Goal: Task Accomplishment & Management: Use online tool/utility

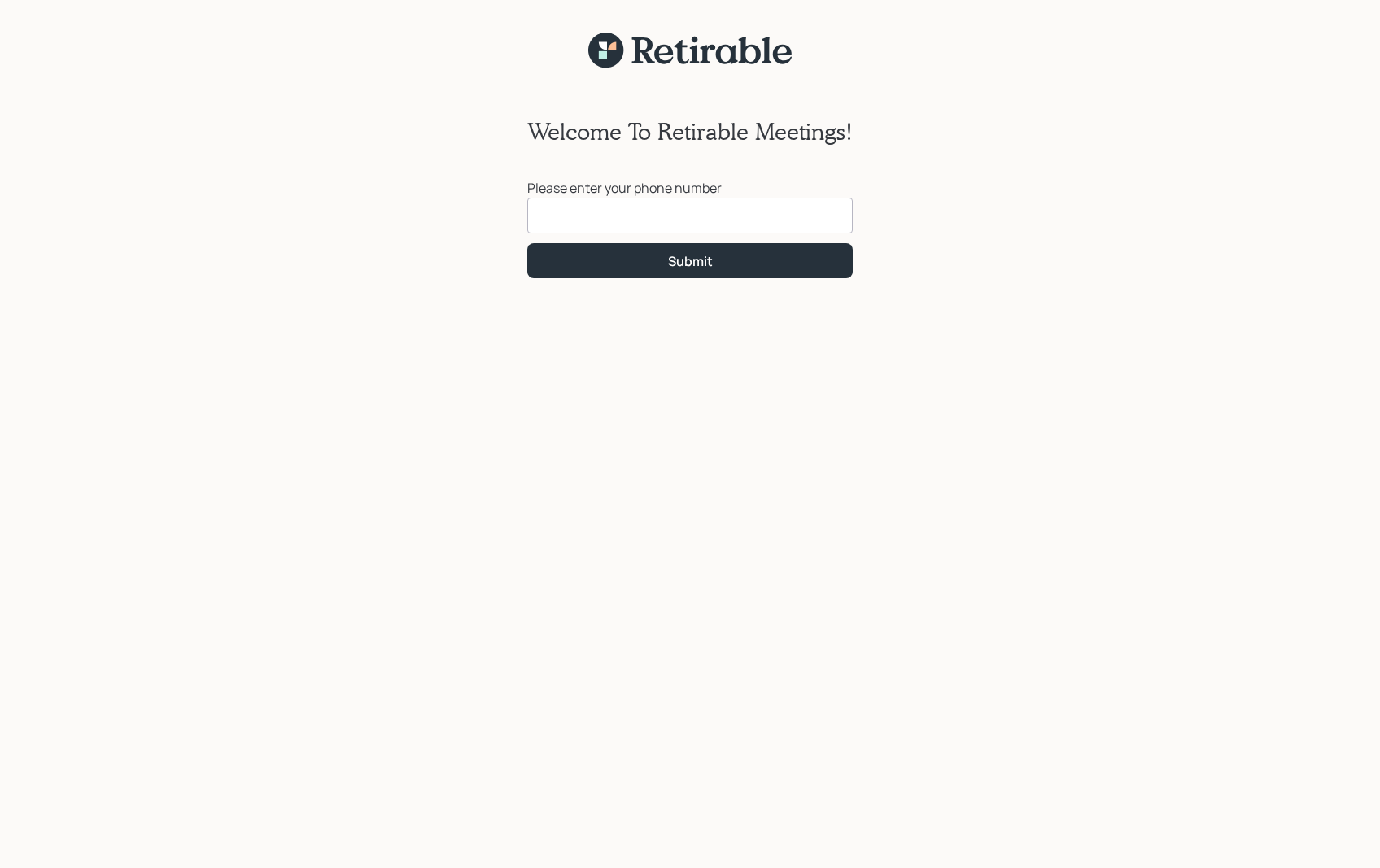
click at [714, 215] on input at bounding box center [690, 215] width 325 height 36
type input "[PHONE_NUMBER]"
click at [679, 260] on div "Submit" at bounding box center [690, 261] width 45 height 18
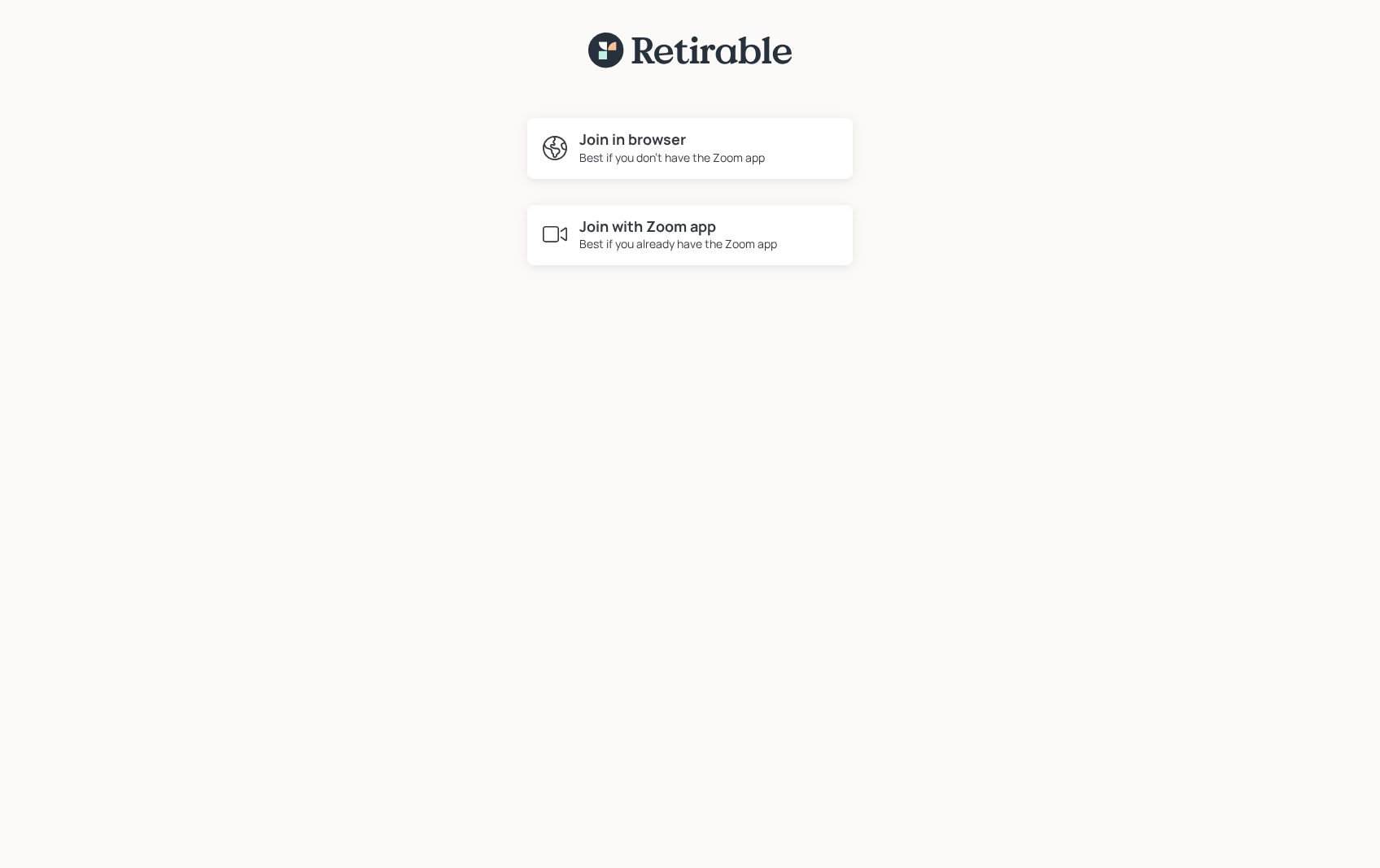
click at [635, 141] on h4 "Join in browser" at bounding box center [672, 140] width 186 height 18
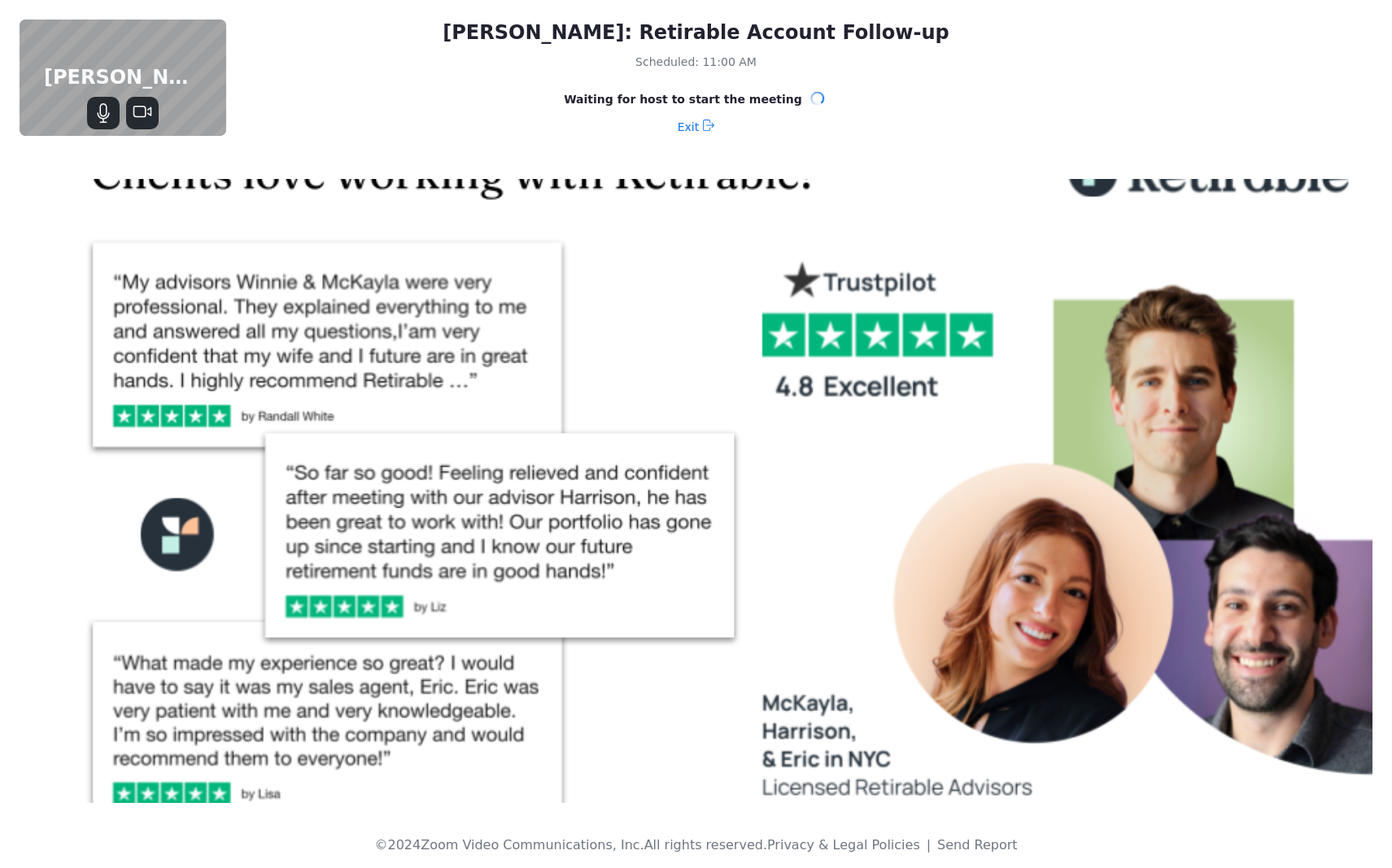
click at [104, 116] on icon "Mute" at bounding box center [103, 110] width 7 height 14
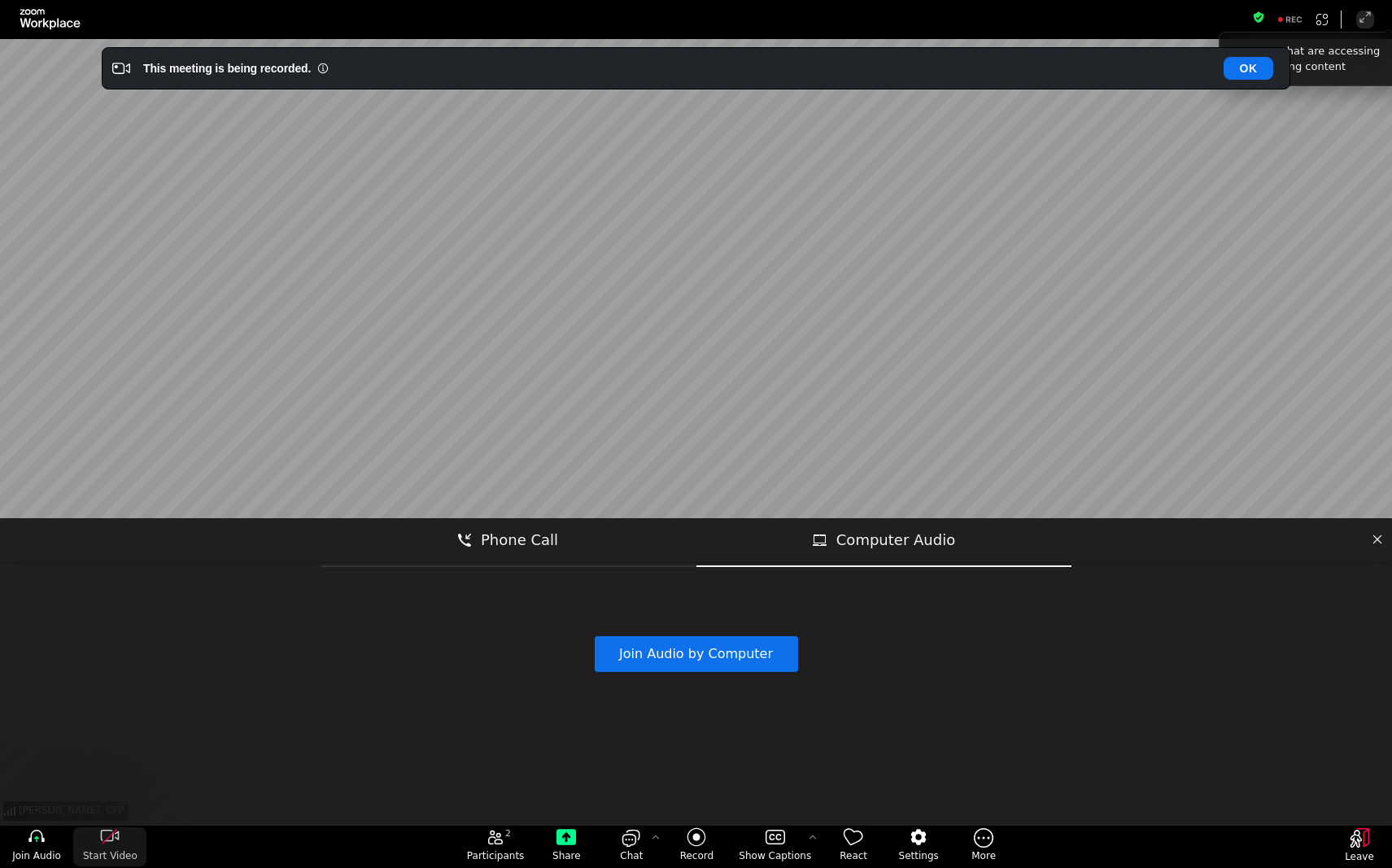
click at [114, 839] on icon "start my video" at bounding box center [110, 837] width 19 height 19
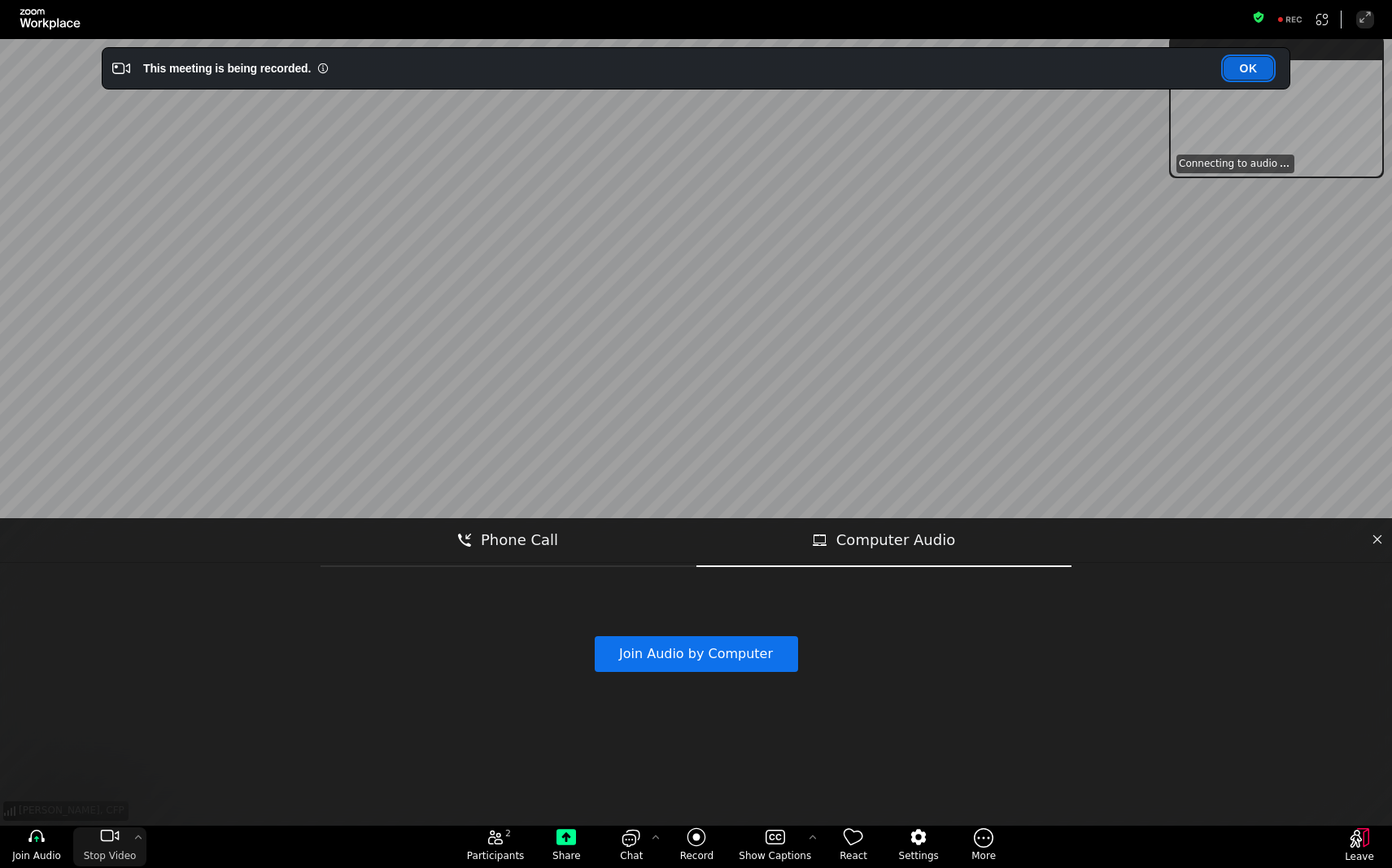
click at [1255, 70] on button "OK" at bounding box center [1248, 68] width 49 height 23
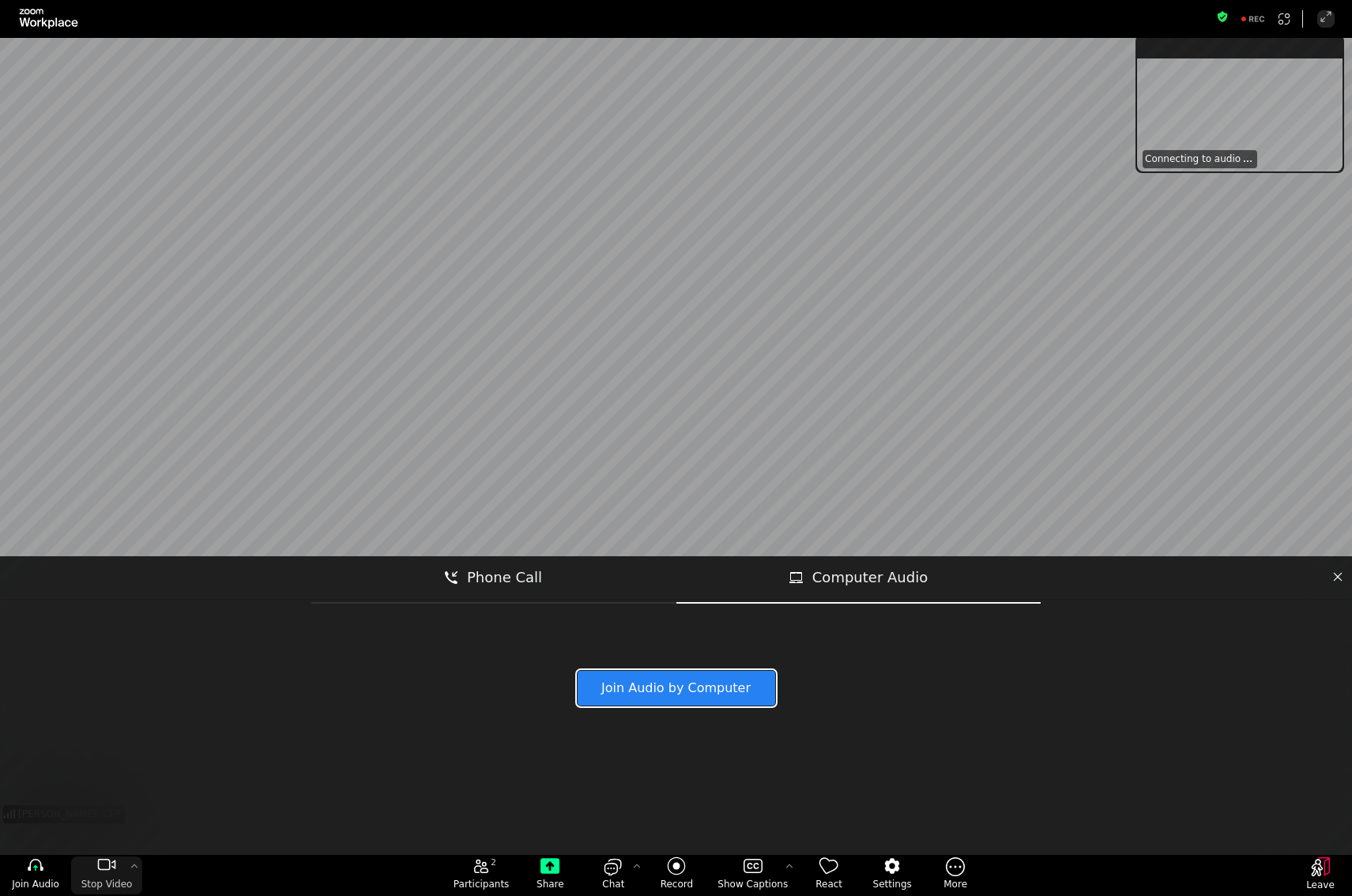
click at [679, 695] on button "Join Audio by Computer" at bounding box center [676, 688] width 197 height 35
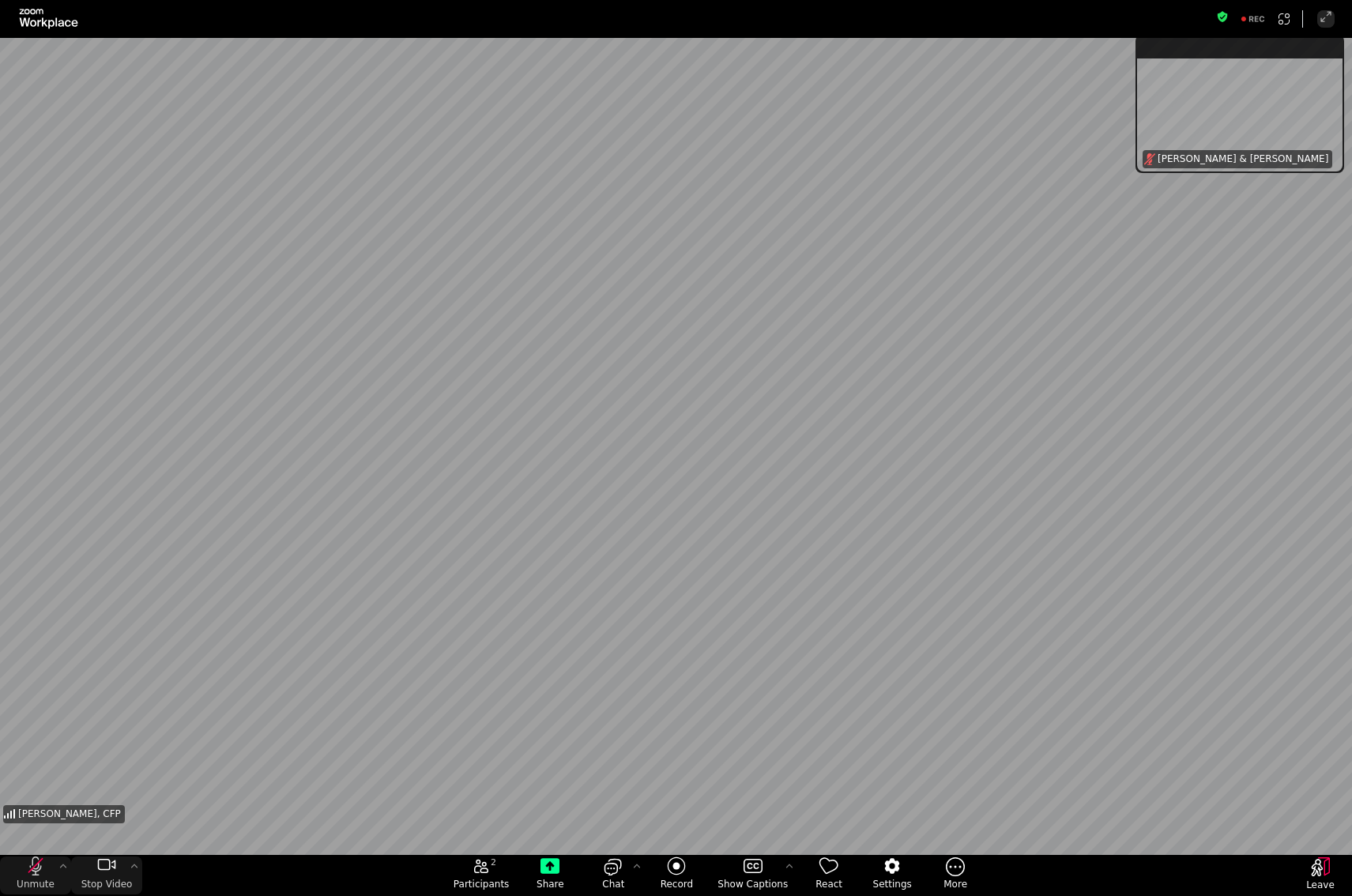
click at [40, 842] on button "Unmute" at bounding box center [35, 875] width 71 height 38
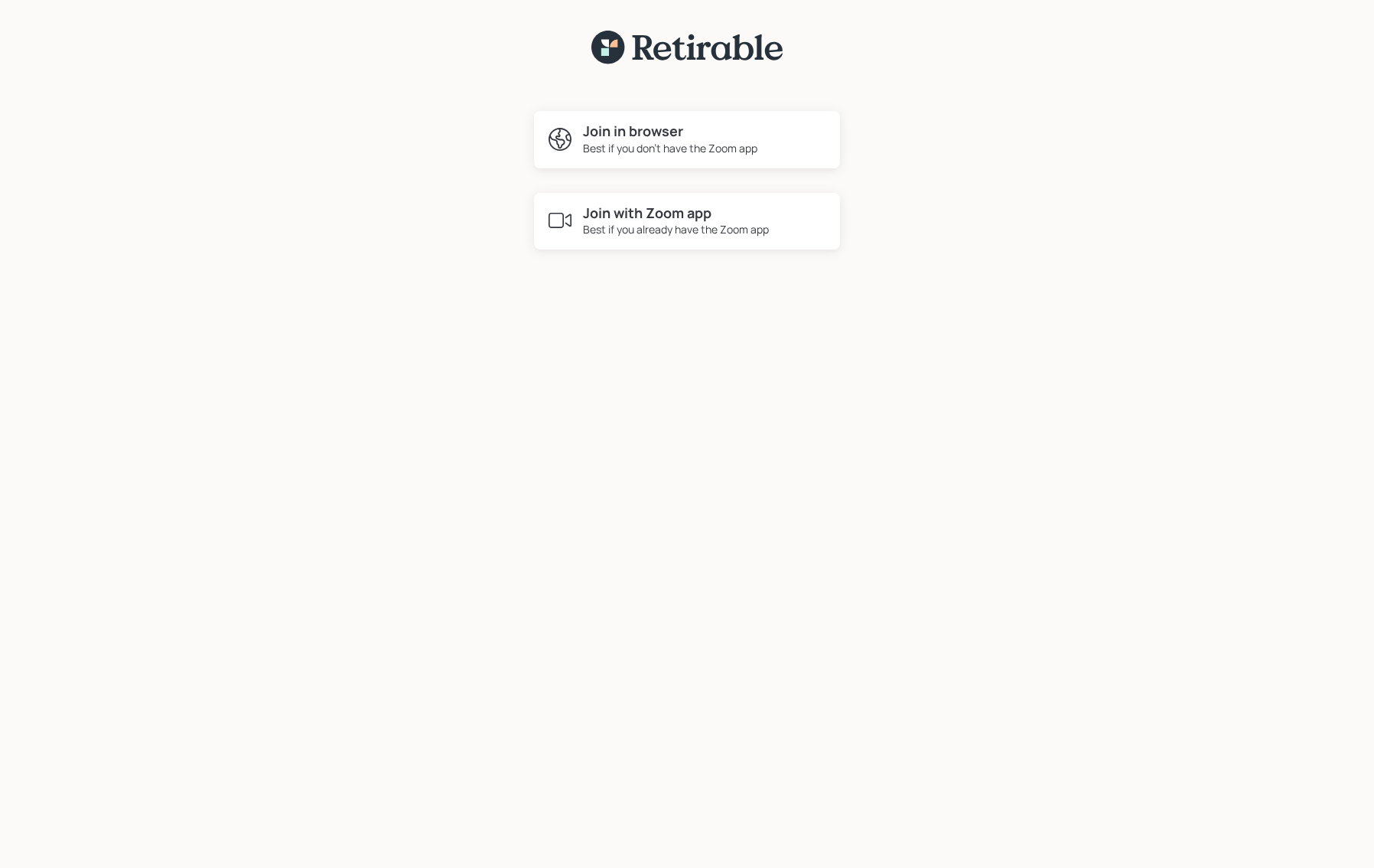
click at [624, 138] on h4 "Join in browser" at bounding box center [670, 131] width 174 height 17
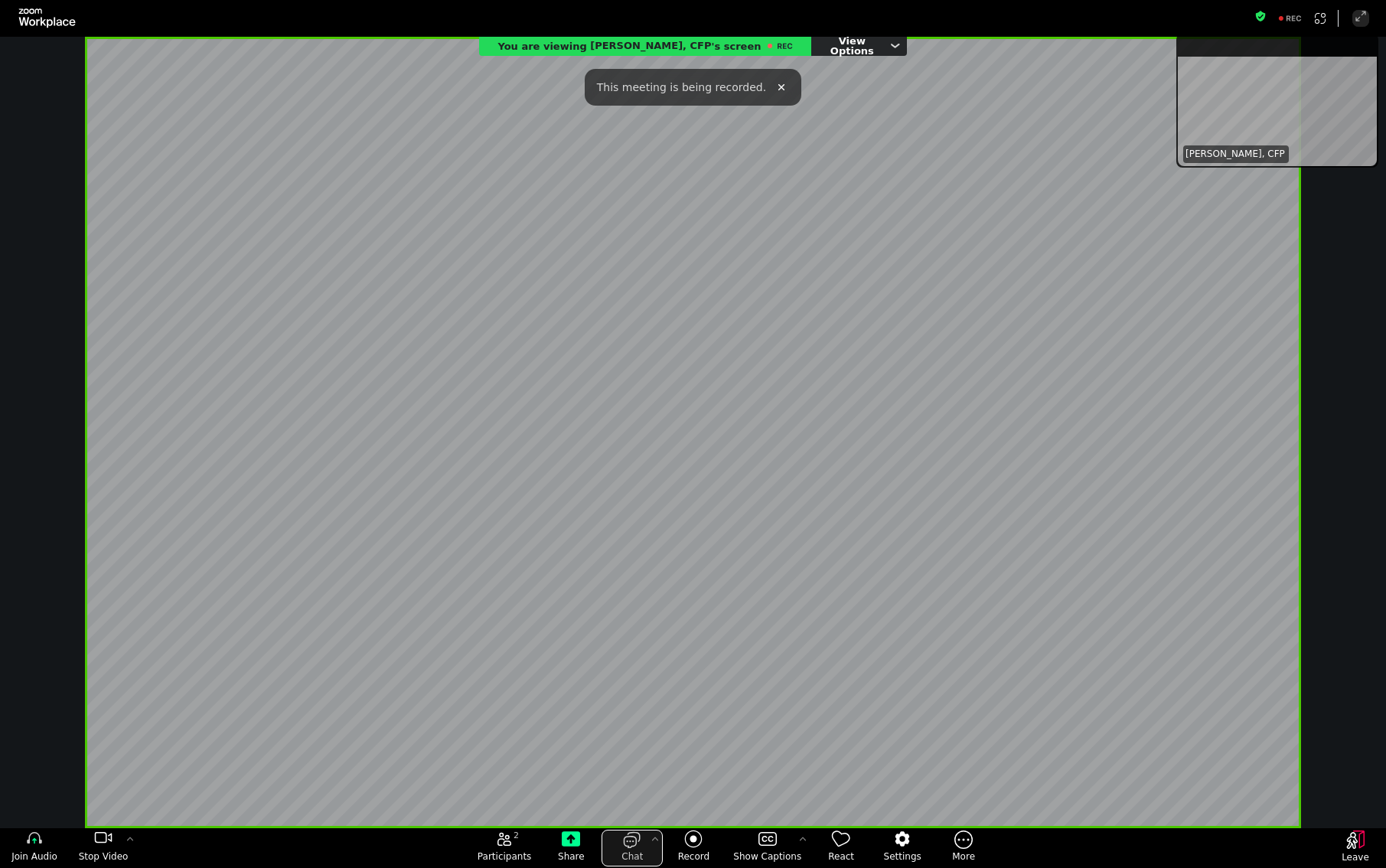
click at [633, 843] on icon "open the chat panel" at bounding box center [632, 838] width 18 height 18
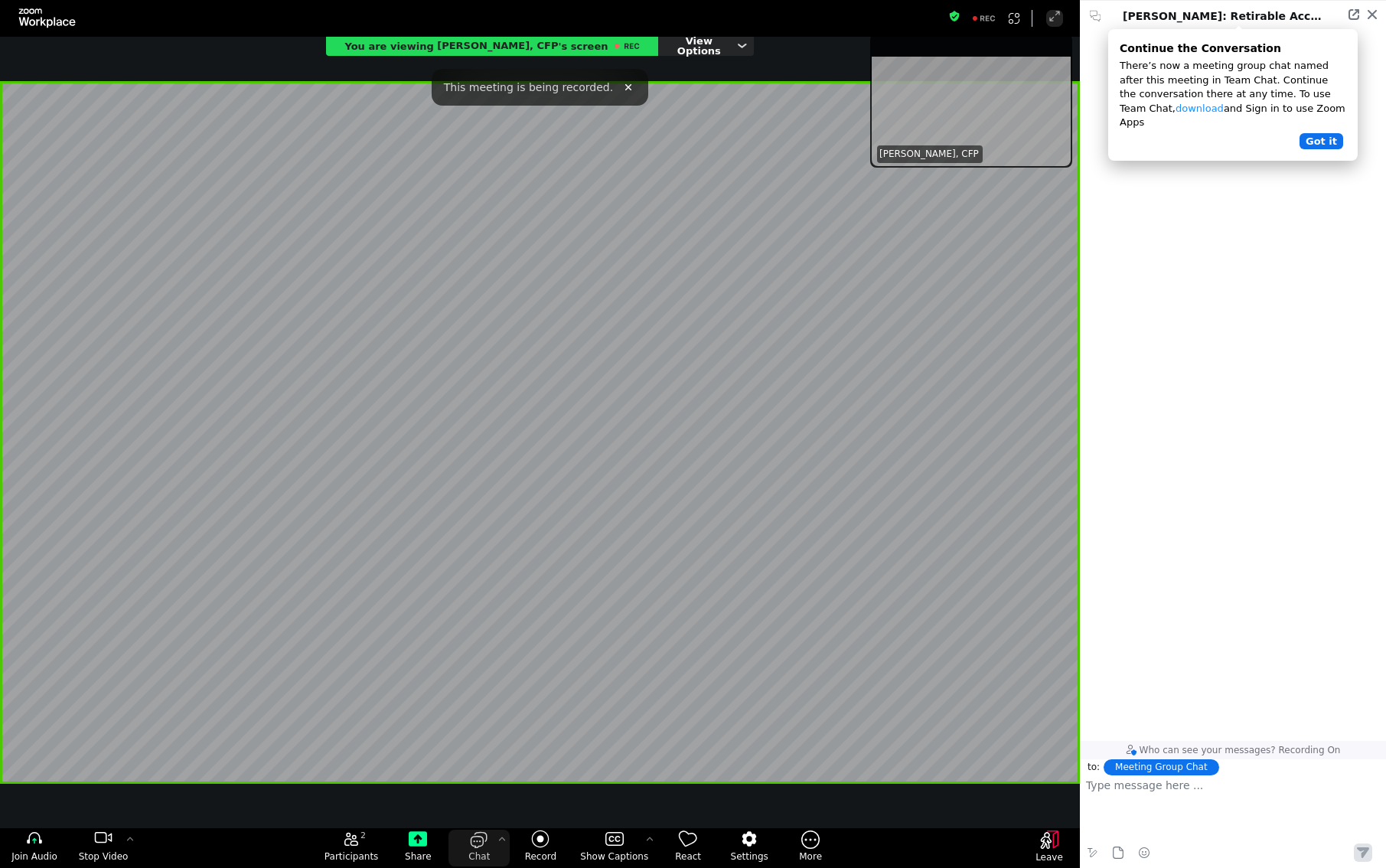
scroll to position [698, 297]
click at [1324, 133] on button "Got it" at bounding box center [1321, 140] width 44 height 16
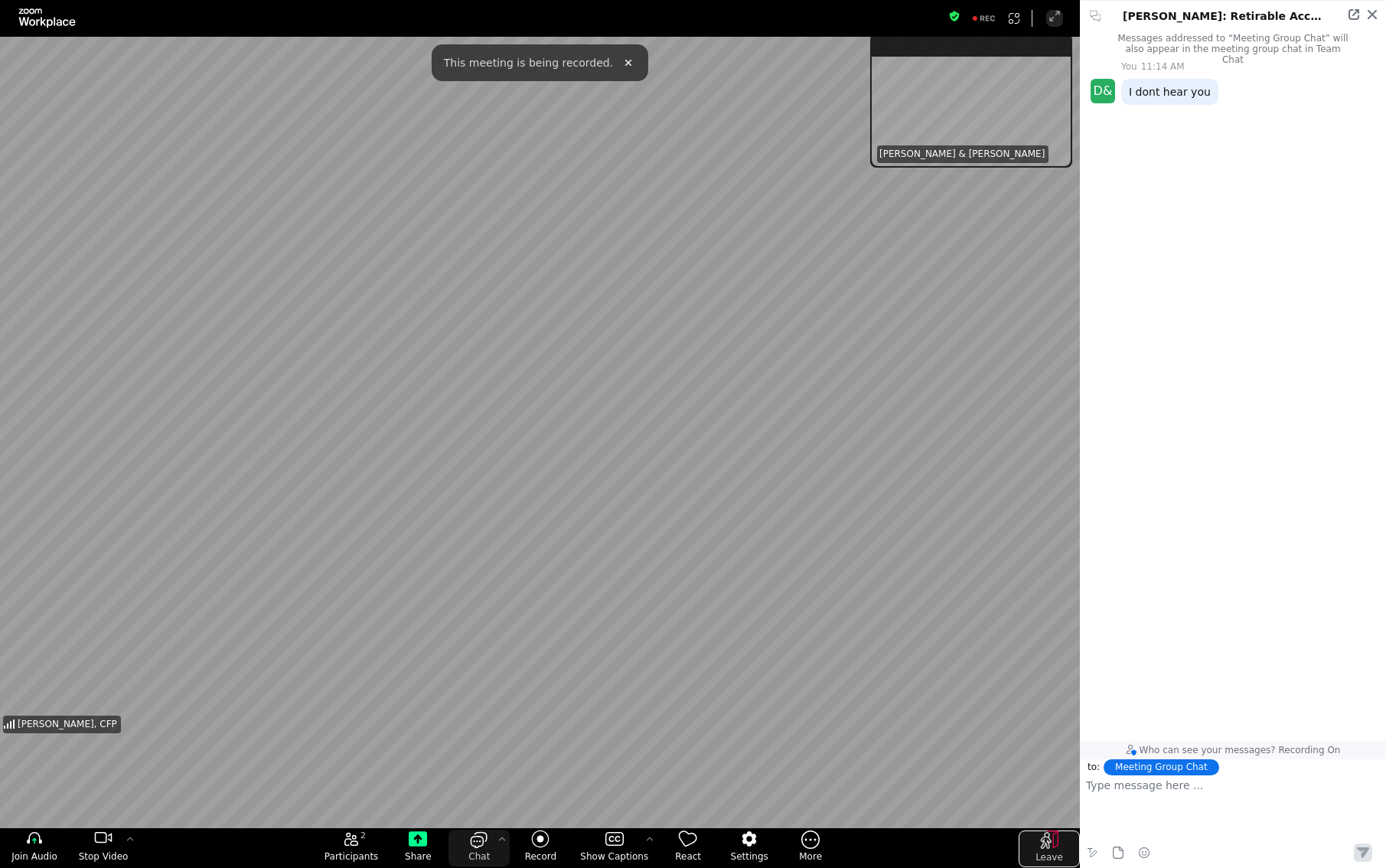
click at [1056, 838] on icon "Leave" at bounding box center [1049, 839] width 18 height 18
